Goal: Find specific page/section: Find specific page/section

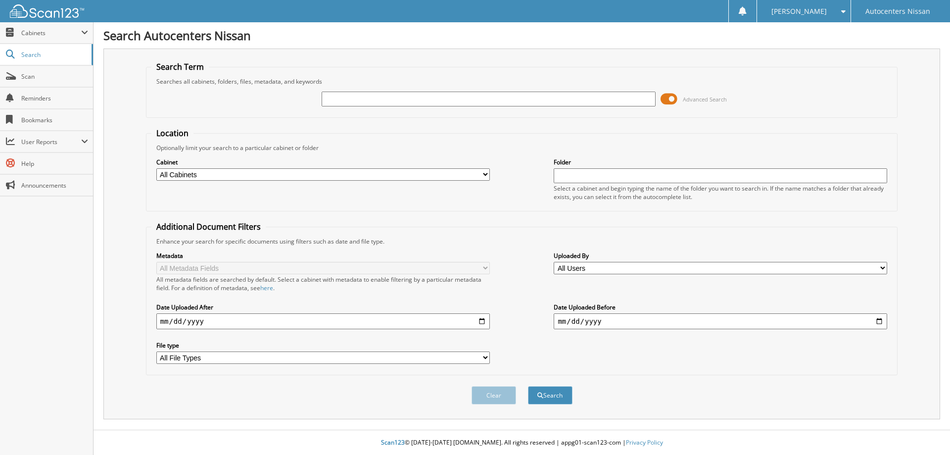
click at [542, 96] on input "text" at bounding box center [488, 99] width 333 height 15
type input "R84954"
click at [528, 386] on button "Search" at bounding box center [550, 395] width 45 height 18
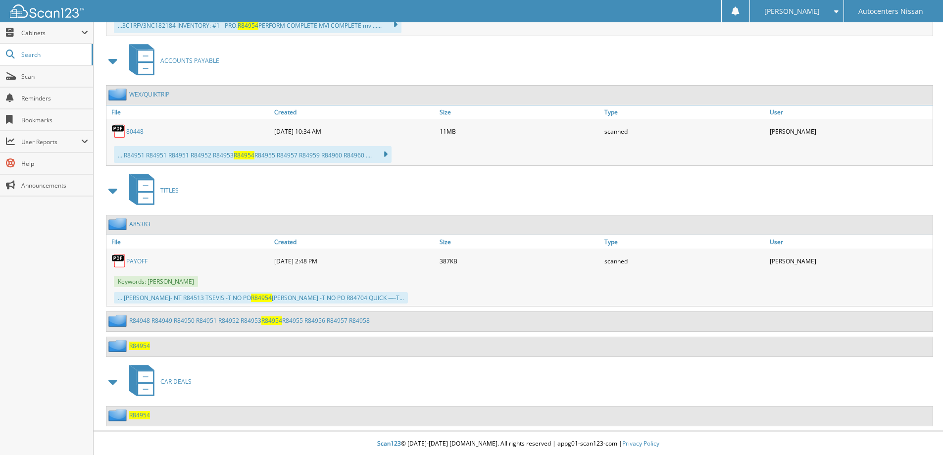
scroll to position [549, 0]
click at [139, 344] on span "R84954" at bounding box center [139, 344] width 21 height 8
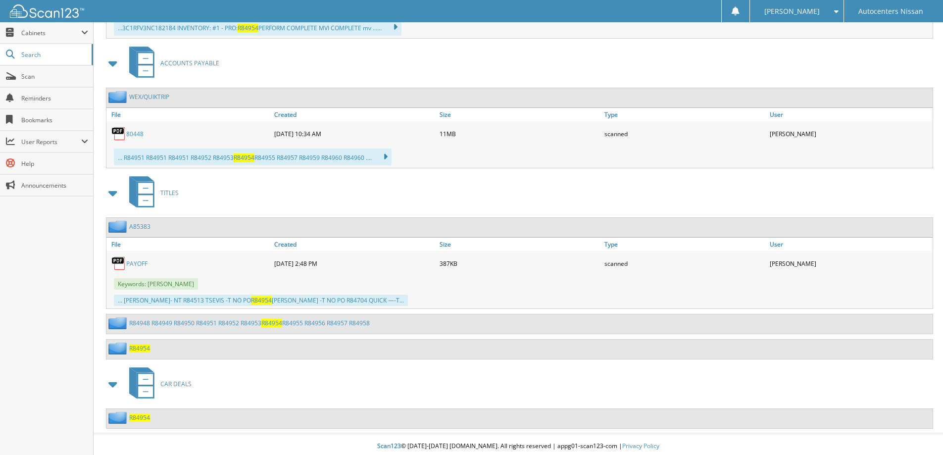
scroll to position [549, 0]
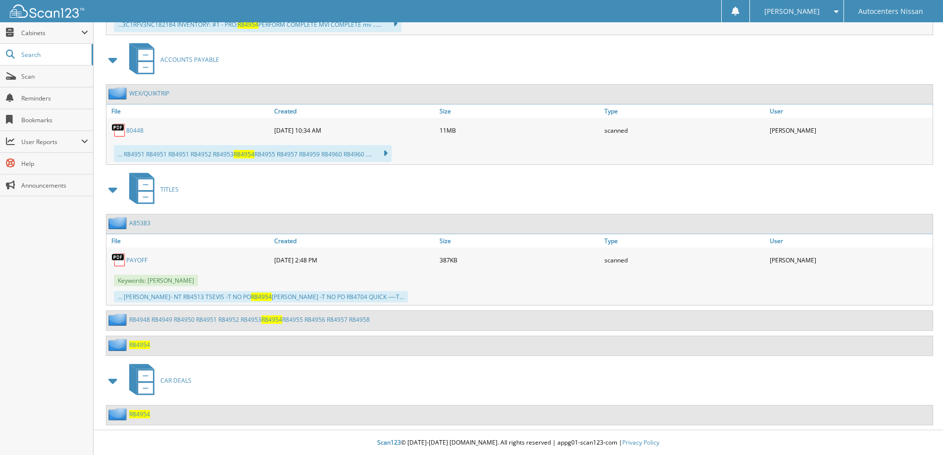
click at [176, 378] on span "CAR DEALS" at bounding box center [175, 380] width 31 height 8
